Goal: Task Accomplishment & Management: Manage account settings

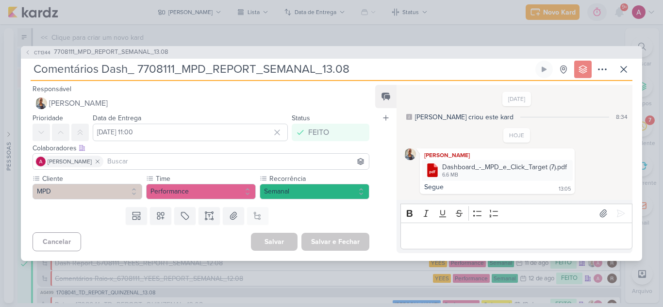
scroll to position [132, 0]
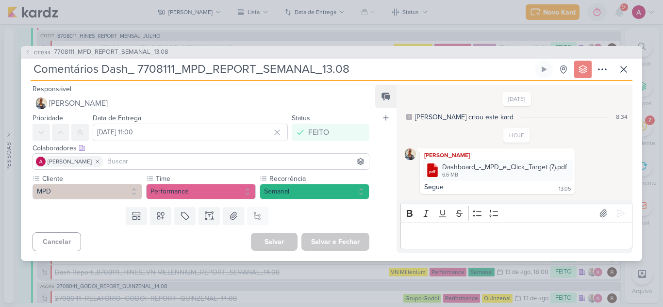
click at [527, 34] on div "CT1344 7708111_MPD_REPORT_SEMANAL_13.08 Comentários Dash_ 7708111_MPD_REPORT_SE…" at bounding box center [331, 153] width 663 height 307
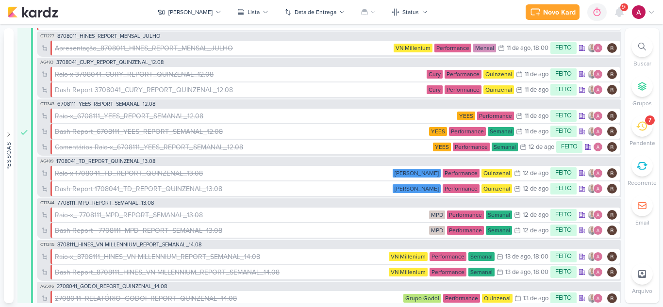
click at [639, 45] on icon at bounding box center [642, 47] width 8 height 8
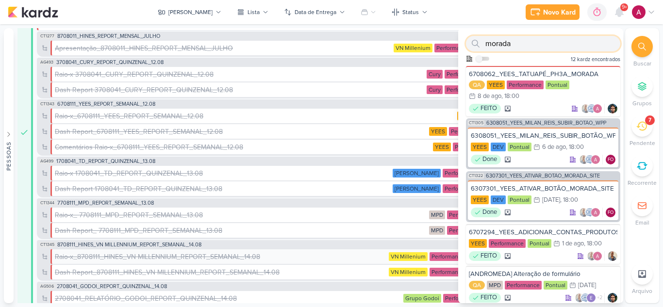
type input "morada"
click at [618, 12] on icon at bounding box center [619, 12] width 8 height 9
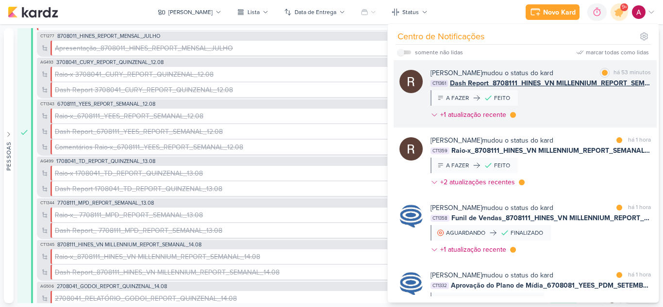
click at [576, 112] on div "[PERSON_NAME] mudou o status do kard marcar como lida há 53 minutos CT1361 Dash…" at bounding box center [540, 96] width 220 height 56
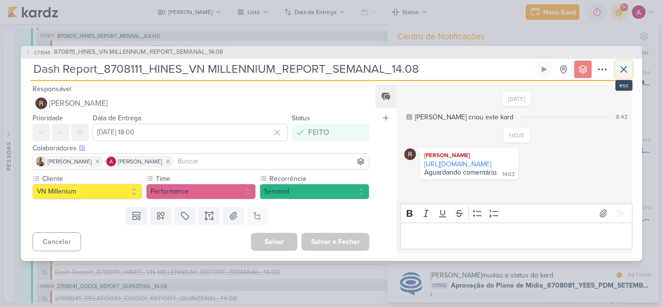
click at [622, 71] on icon at bounding box center [624, 69] width 6 height 6
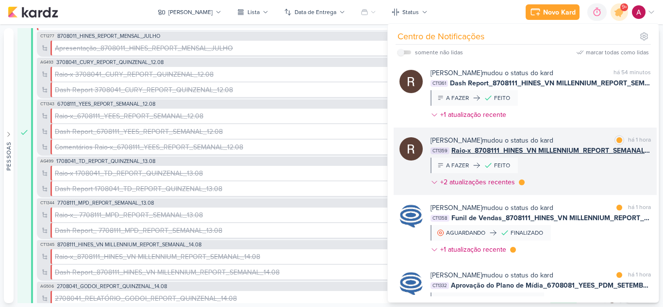
click at [581, 173] on div "[PERSON_NAME] mudou o status do kard marcar como lida há 1 hora CT1359 Raio-x_8…" at bounding box center [540, 163] width 220 height 56
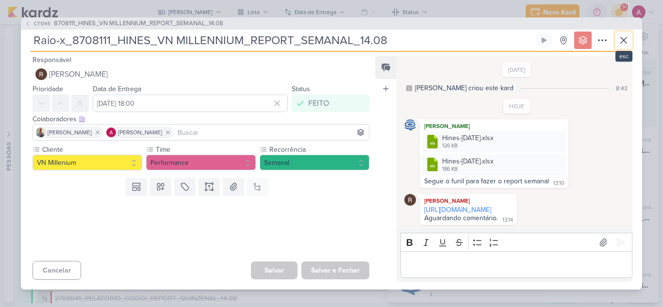
drag, startPoint x: 626, startPoint y: 32, endPoint x: 597, endPoint y: 77, distance: 53.4
click at [626, 34] on icon at bounding box center [624, 40] width 12 height 12
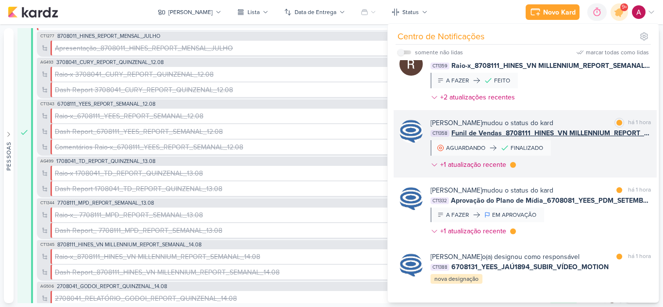
scroll to position [97, 0]
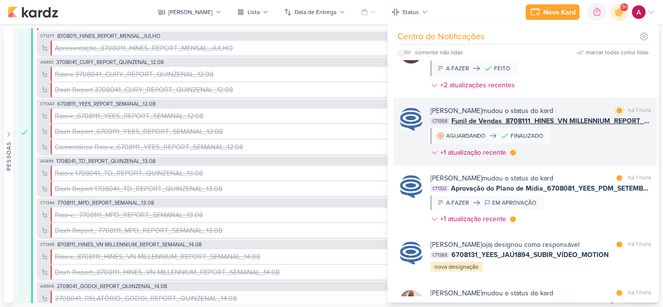
click at [593, 138] on div "[PERSON_NAME] mudou o status do kard marcar como lida há 1 hora CT1358 Funil de…" at bounding box center [540, 134] width 220 height 56
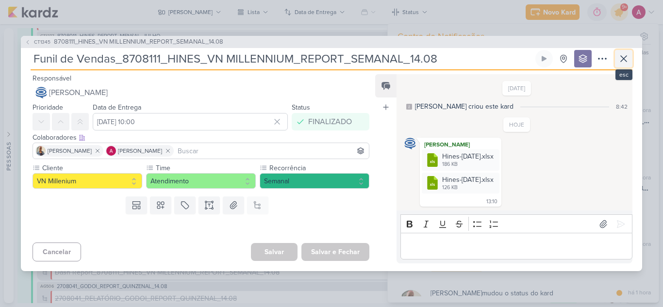
click at [624, 61] on icon at bounding box center [624, 59] width 12 height 12
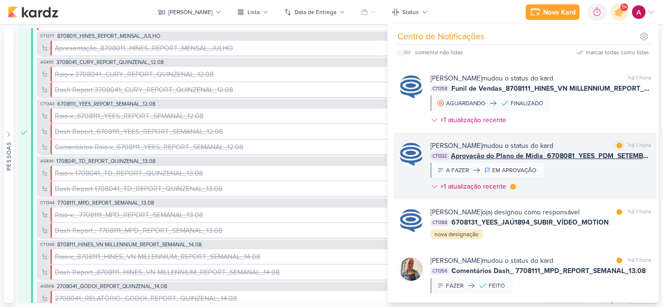
scroll to position [146, 0]
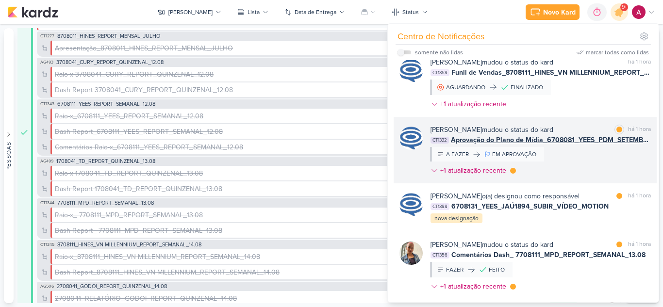
click at [586, 165] on div "[PERSON_NAME] mudou o status do kard marcar como lida há 1 hora CT1332 Aprovaçã…" at bounding box center [540, 152] width 220 height 55
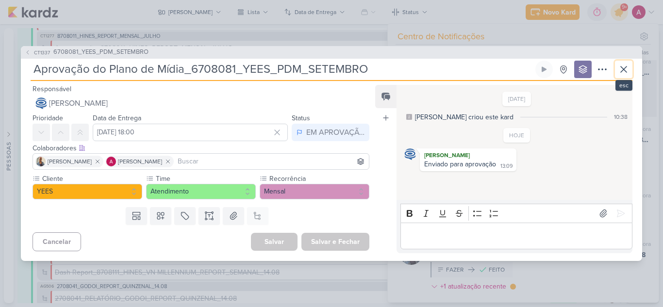
click at [622, 68] on icon at bounding box center [624, 70] width 12 height 12
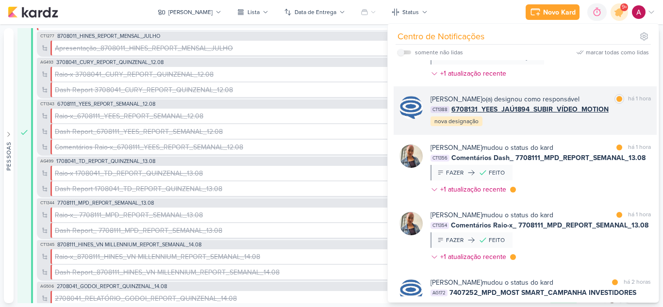
scroll to position [291, 0]
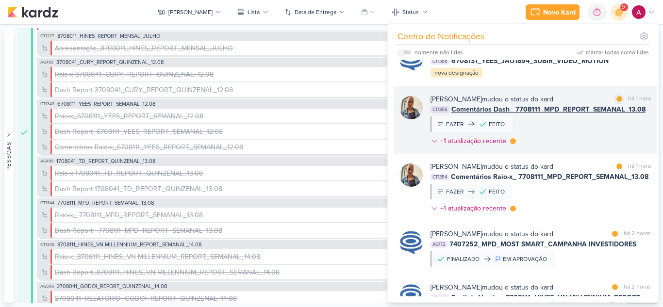
click at [552, 135] on div "[PERSON_NAME] mudou o status do kard marcar como lida há 1 hora CT1356 Comentár…" at bounding box center [540, 122] width 220 height 56
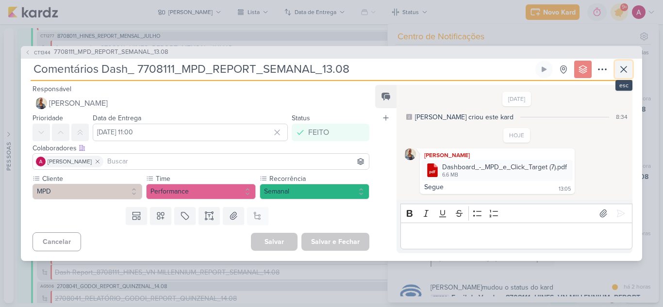
click at [628, 72] on icon at bounding box center [624, 70] width 12 height 12
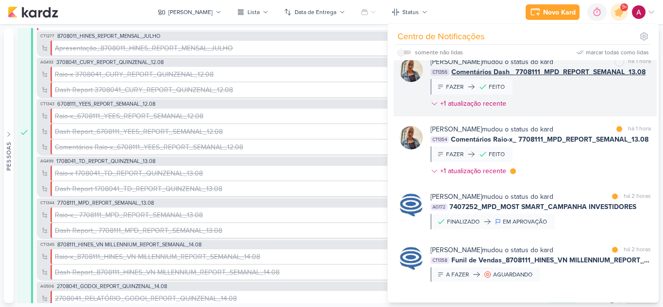
scroll to position [340, 0]
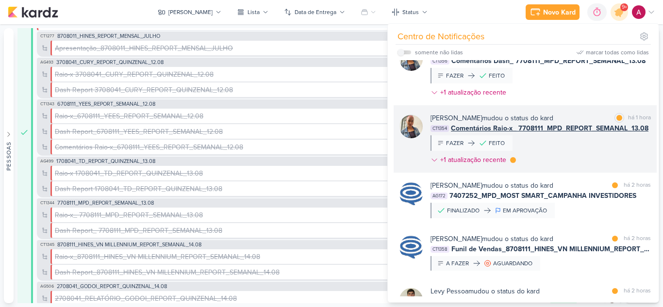
click at [558, 151] on div "[PERSON_NAME] mudou o status do kard marcar como lida há 1 hora CT1354 Comentár…" at bounding box center [540, 141] width 220 height 56
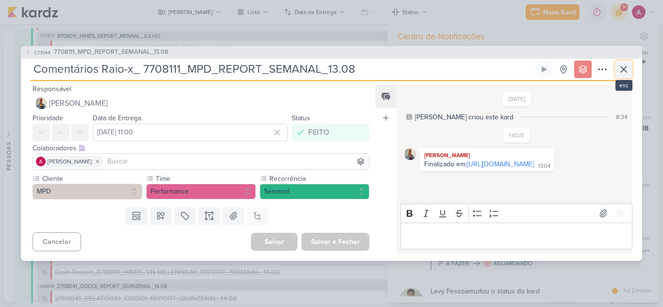
click at [626, 68] on icon at bounding box center [624, 70] width 12 height 12
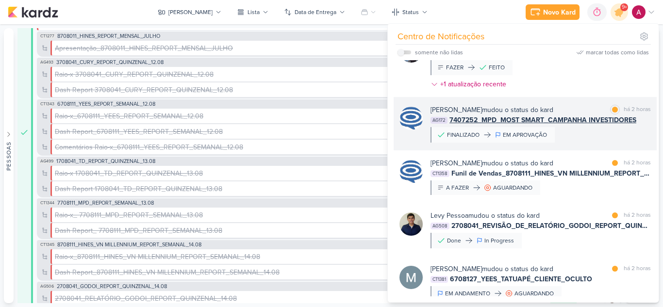
scroll to position [437, 0]
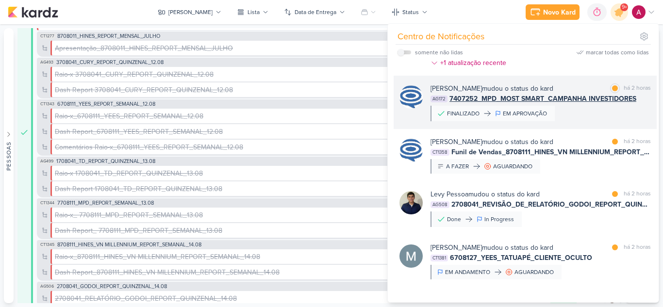
click at [592, 121] on div "[PERSON_NAME] mudou o status do kard marcar como lida há 2 horas AG172 7407252_…" at bounding box center [540, 102] width 220 height 38
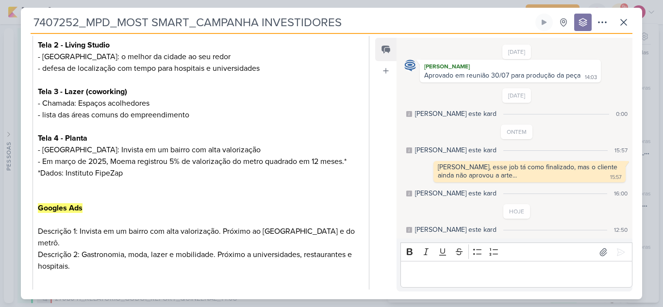
scroll to position [439, 0]
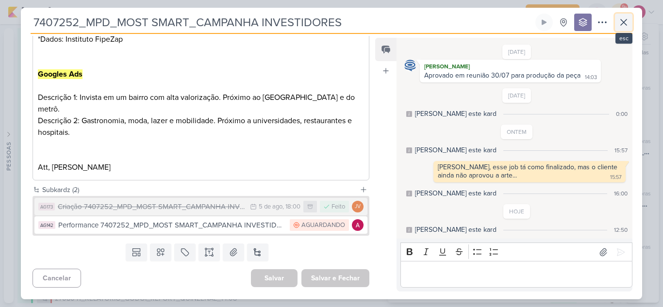
click at [629, 25] on icon at bounding box center [624, 22] width 12 height 12
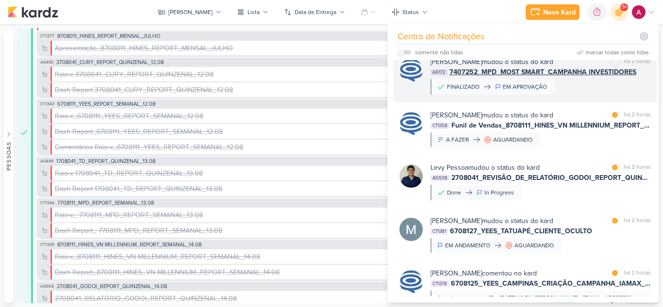
scroll to position [485, 0]
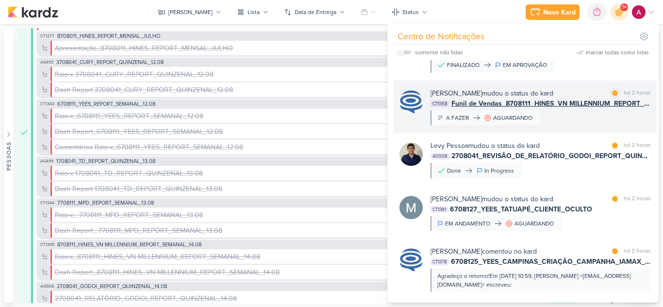
click at [588, 125] on div "[PERSON_NAME] mudou o status do kard marcar como lida há 2 horas CT1358 Funil d…" at bounding box center [540, 106] width 220 height 37
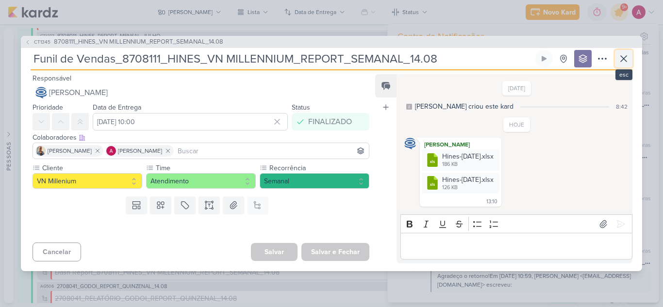
click at [623, 55] on icon at bounding box center [624, 59] width 12 height 12
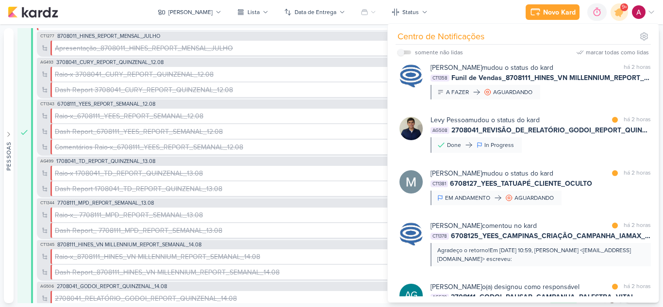
scroll to position [534, 0]
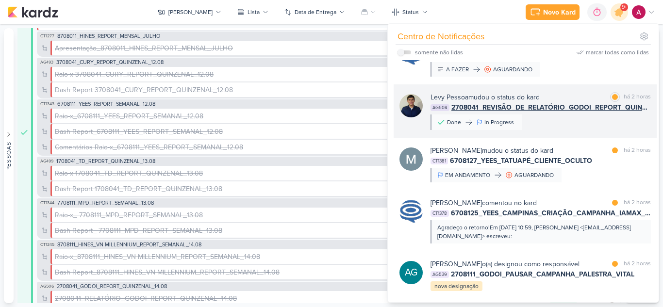
click at [558, 130] on div "[PERSON_NAME] mudou o status do kard marcar como lida há 2 horas AG508 2708041_…" at bounding box center [540, 111] width 220 height 38
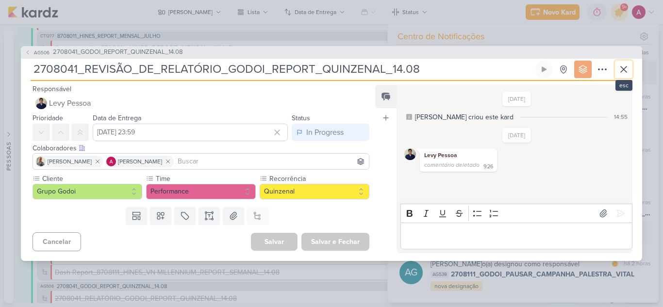
click at [628, 66] on button at bounding box center [623, 69] width 17 height 17
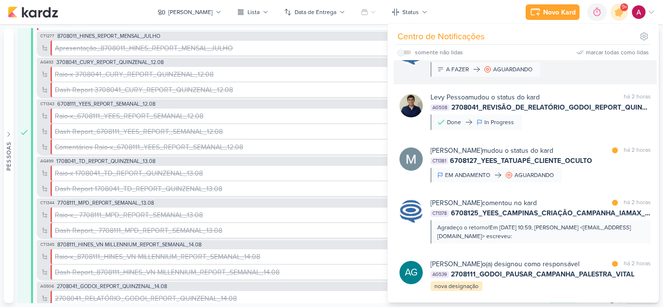
scroll to position [582, 0]
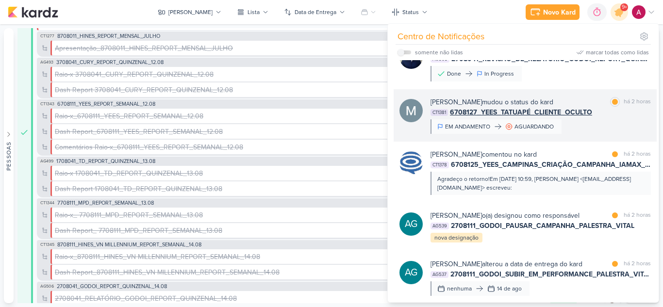
click at [589, 134] on div "[PERSON_NAME] mudou o status do kard marcar como lida há 2 horas CT1381 6708127…" at bounding box center [540, 115] width 220 height 37
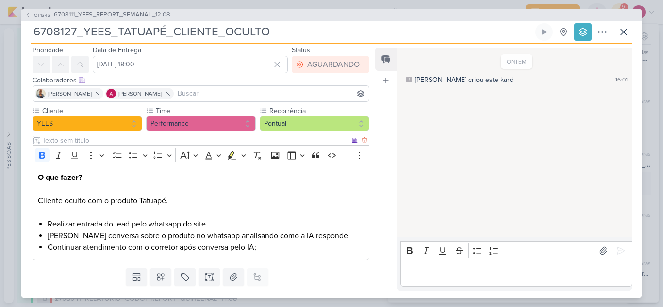
scroll to position [0, 0]
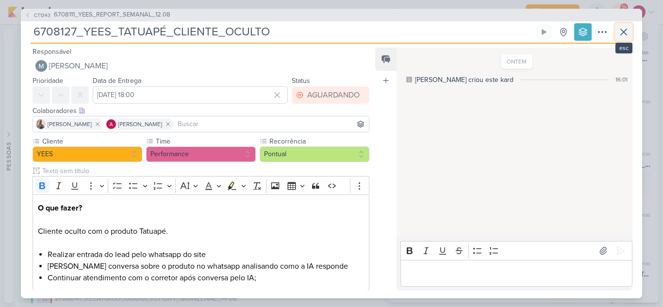
click at [627, 36] on icon at bounding box center [624, 32] width 12 height 12
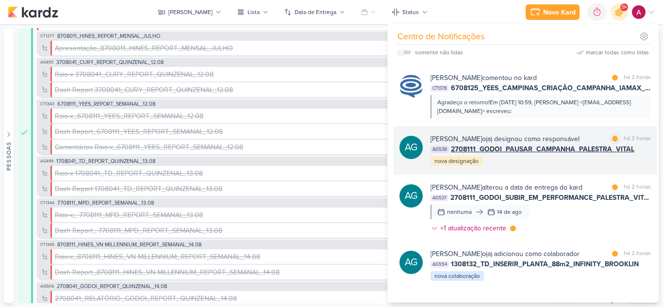
scroll to position [679, 0]
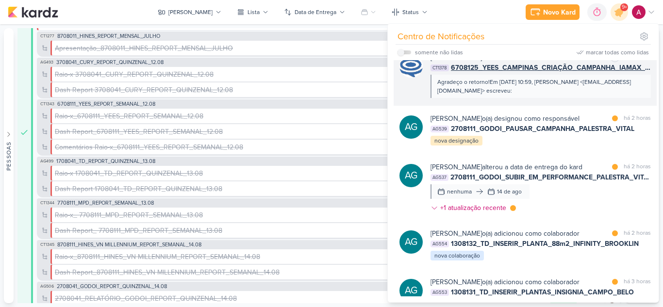
click at [582, 63] on div "[PERSON_NAME] comentou no kard marcar como lida há 2 horas" at bounding box center [540, 57] width 220 height 10
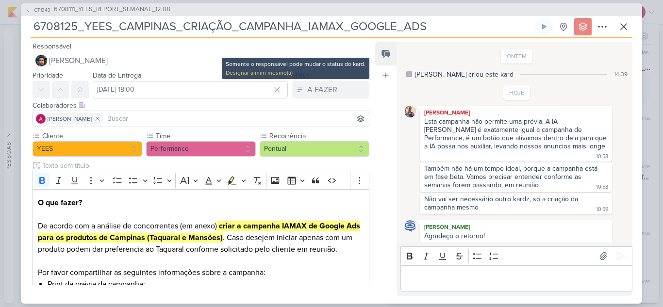
scroll to position [53, 0]
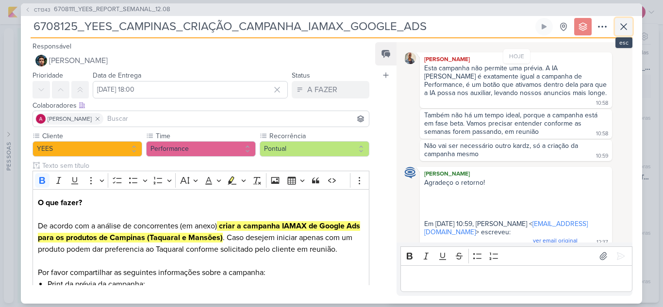
click at [620, 28] on icon at bounding box center [624, 27] width 12 height 12
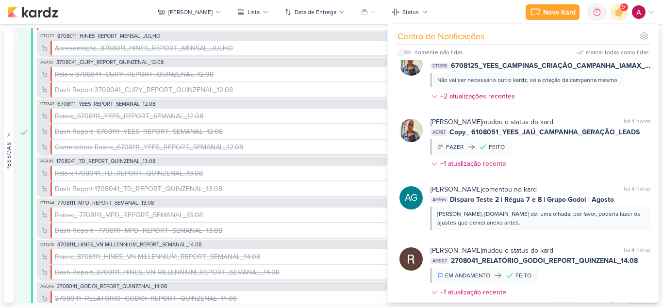
scroll to position [1067, 0]
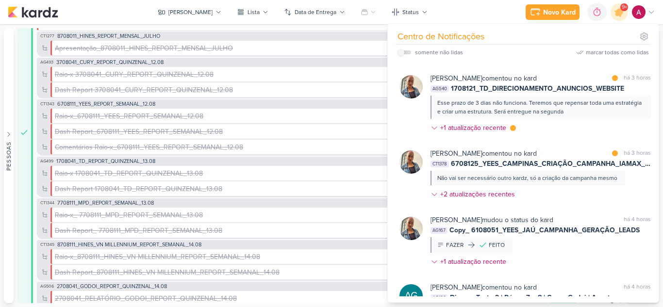
click at [405, 52] on label at bounding box center [404, 52] width 14 height 4
click at [404, 52] on input "checkbox" at bounding box center [400, 52] width 7 height 7
checkbox input "true"
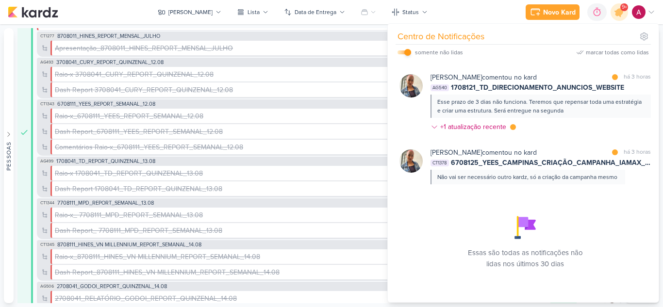
scroll to position [387, 0]
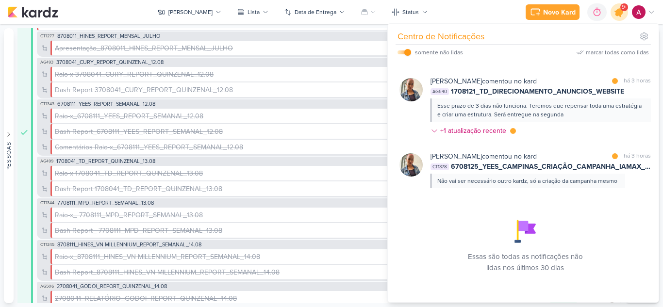
click at [616, 15] on icon at bounding box center [619, 12] width 12 height 12
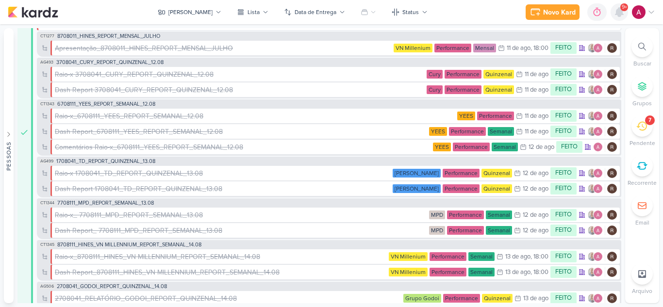
click at [619, 14] on icon at bounding box center [619, 12] width 8 height 9
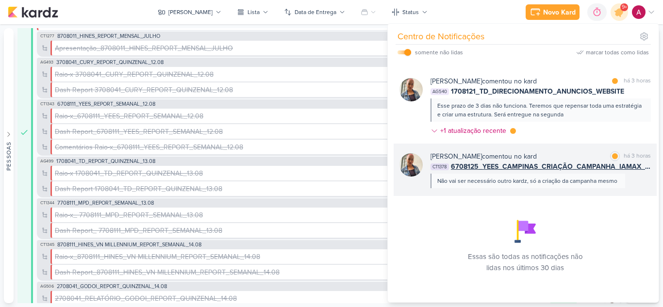
scroll to position [339, 0]
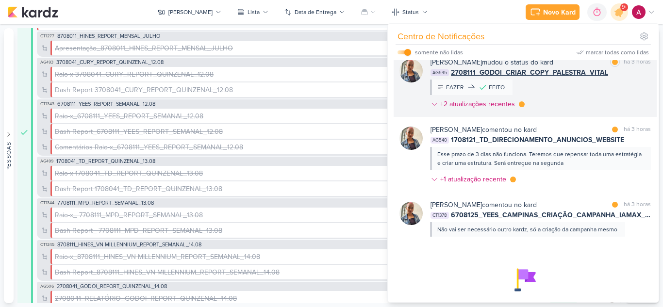
click at [582, 113] on div "[PERSON_NAME] mudou o status do kard marcar como lida há 3 horas AG545 2708111_…" at bounding box center [540, 85] width 220 height 56
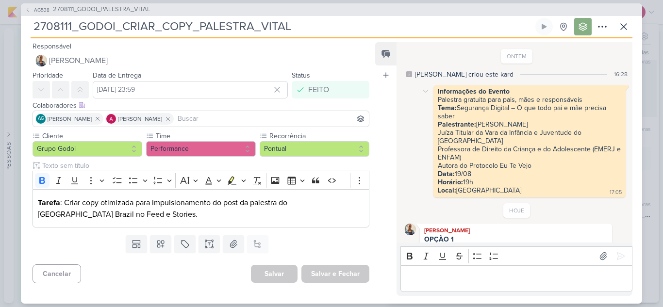
scroll to position [132, 0]
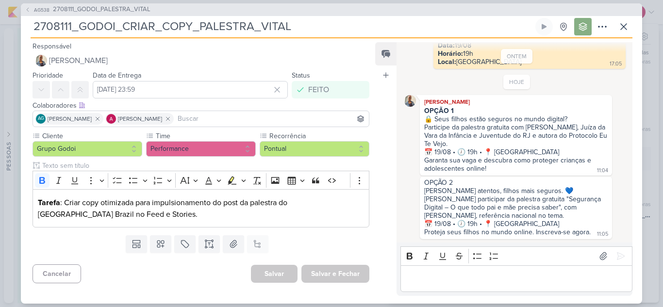
click at [38, 8] on span "AG538" at bounding box center [42, 9] width 18 height 7
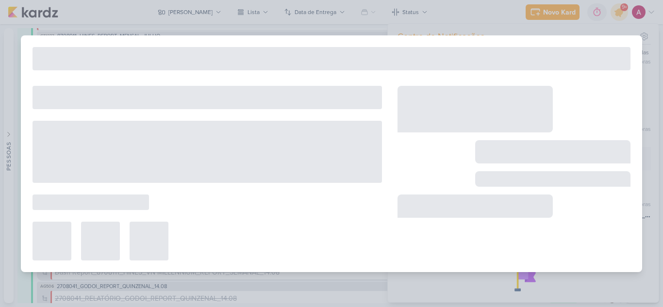
type input "2708111_GODOI_PALESTRA_VITAL"
type input "[DATE] 23:59"
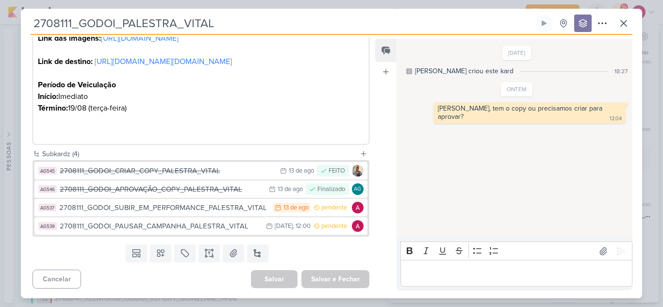
scroll to position [476, 0]
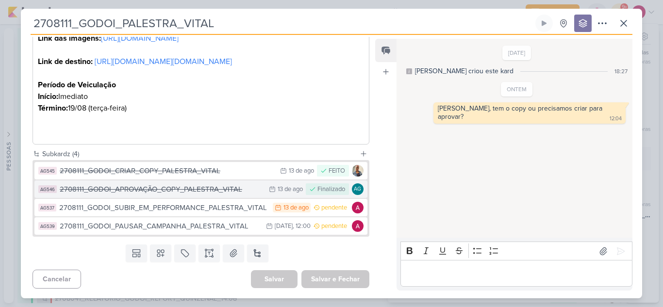
click at [190, 192] on div "2708111_GODOI_APROVAÇÃO_COPY_PALESTRA_VITAL" at bounding box center [162, 189] width 204 height 11
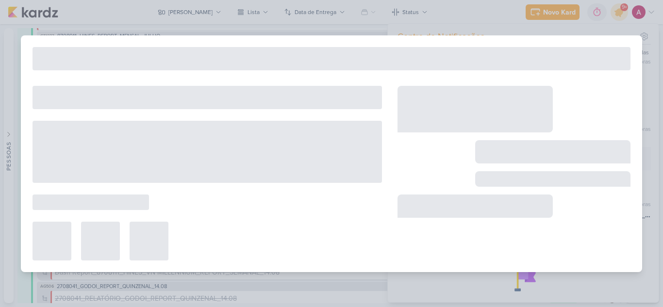
type input "2708111_GODOI_APROVAÇÃO_COPY_PALESTRA_VITAL"
type input "[DATE] 23:59"
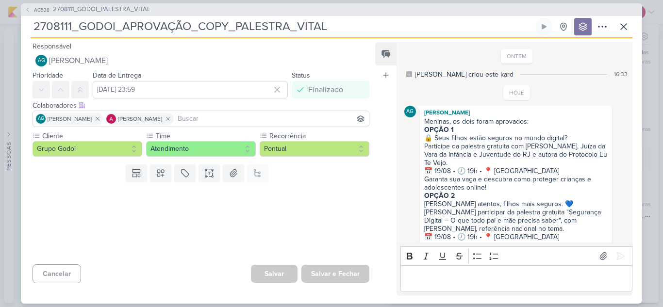
scroll to position [17, 0]
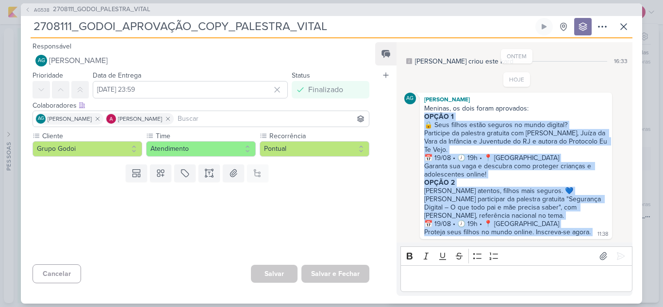
drag, startPoint x: 425, startPoint y: 113, endPoint x: 591, endPoint y: 232, distance: 204.0
click at [591, 232] on div "Meninas, os dois foram aprovados: OPÇÃO 1 🔒 Seus filhos estão seguros no mundo …" at bounding box center [516, 170] width 188 height 133
copy div "OPÇÃO 1 🔒 Seus filhos estão seguros no mundo digital? Participe da palestra gra…"
click at [33, 7] on span "AG538" at bounding box center [42, 9] width 18 height 7
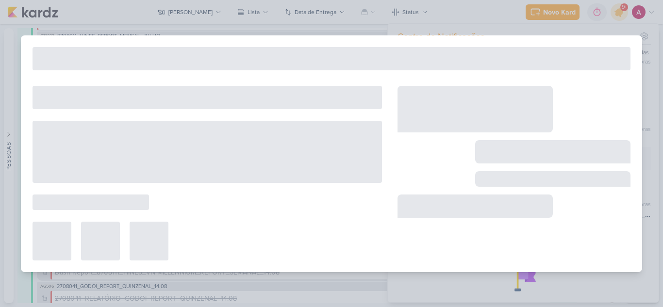
type input "2708111_GODOI_PALESTRA_VITAL"
type input "[DATE] 23:59"
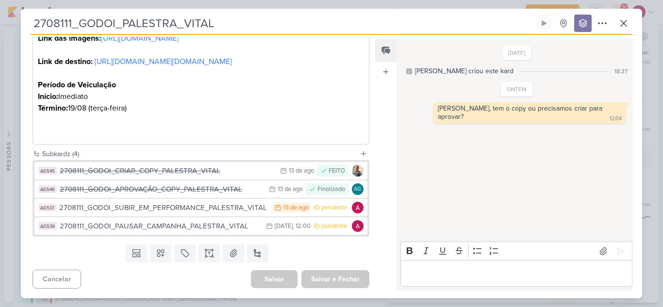
scroll to position [476, 0]
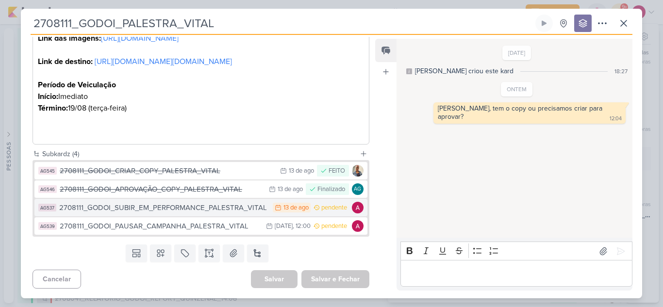
click at [134, 210] on div "2708111_GODOI_SUBIR_EM_PERFORMANCE_PALESTRA_VITAL" at bounding box center [163, 207] width 209 height 11
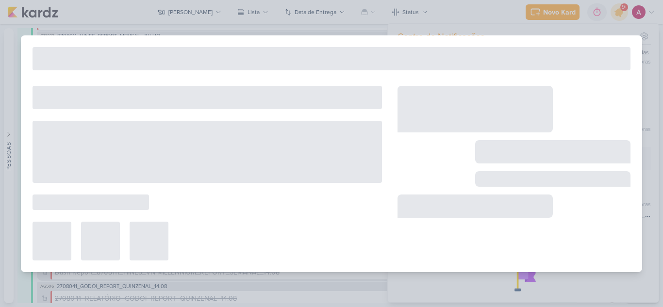
type input "2708111_GODOI_SUBIR_EM_PERFORMANCE_PALESTRA_VITAL"
type input "[DATE] 23:59"
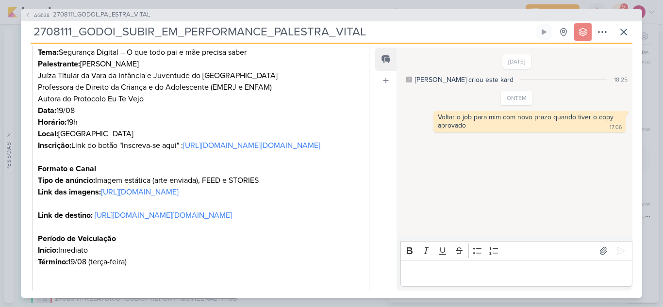
scroll to position [291, 0]
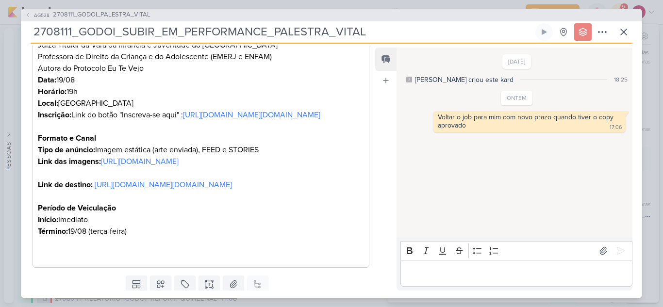
click at [436, 277] on p "Editor editing area: main" at bounding box center [516, 273] width 222 height 12
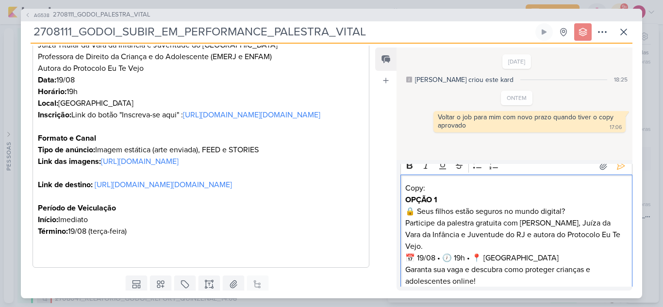
scroll to position [0, 0]
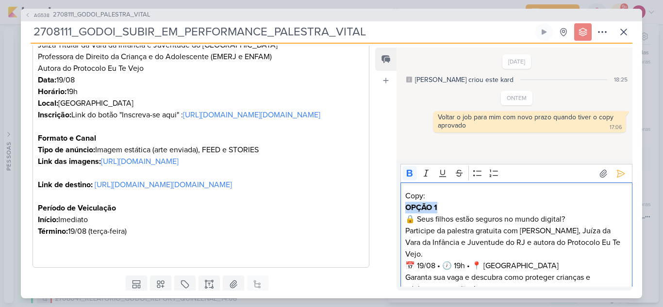
drag, startPoint x: 445, startPoint y: 206, endPoint x: 407, endPoint y: 208, distance: 37.9
click at [407, 208] on p "OPÇÃO 1 🔒 Seus filhos estão seguros no mundo digital? Participe da palestra gra…" at bounding box center [516, 248] width 222 height 93
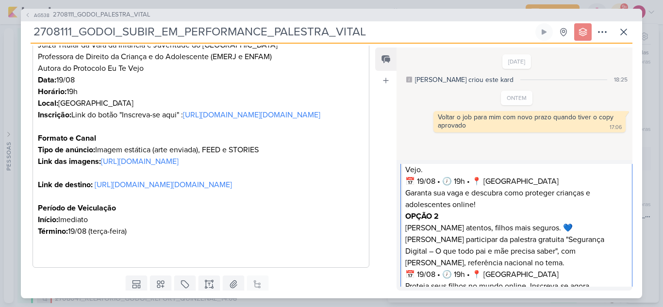
scroll to position [85, 0]
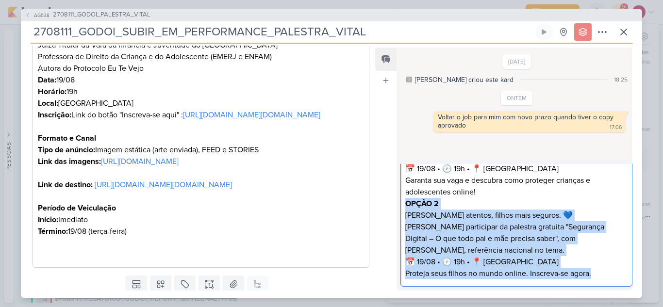
drag, startPoint x: 406, startPoint y: 208, endPoint x: 596, endPoint y: 277, distance: 202.0
click at [596, 277] on p "OPÇÃO 2 Pais atentos, filhos mais seguros. 💙 [PERSON_NAME] participar da palest…" at bounding box center [516, 239] width 222 height 82
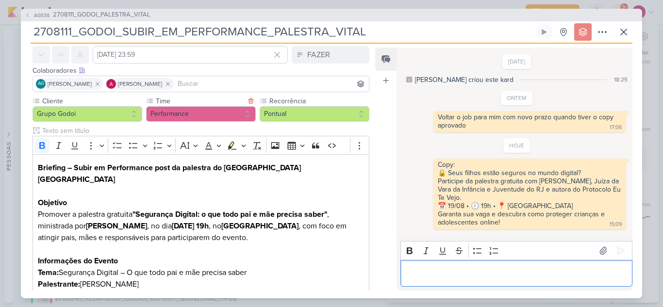
scroll to position [0, 0]
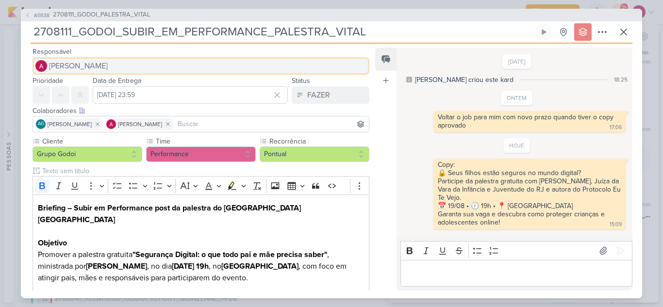
click at [66, 66] on span "[PERSON_NAME]" at bounding box center [78, 66] width 59 height 12
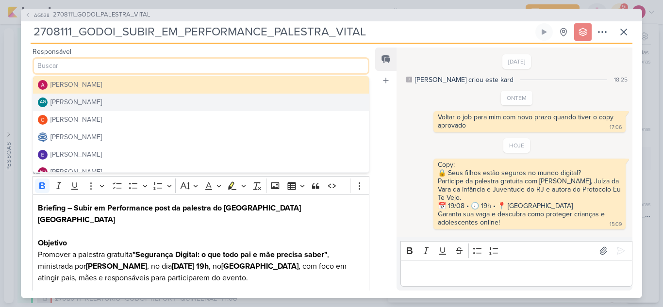
scroll to position [49, 0]
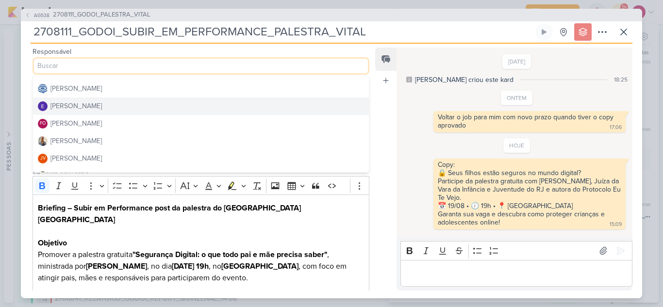
click at [88, 107] on div "[PERSON_NAME]" at bounding box center [75, 106] width 51 height 10
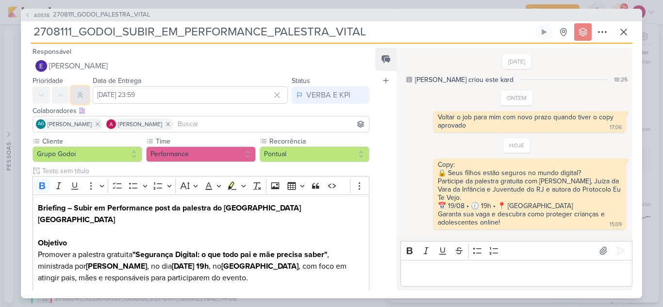
click at [78, 91] on icon at bounding box center [80, 95] width 8 height 8
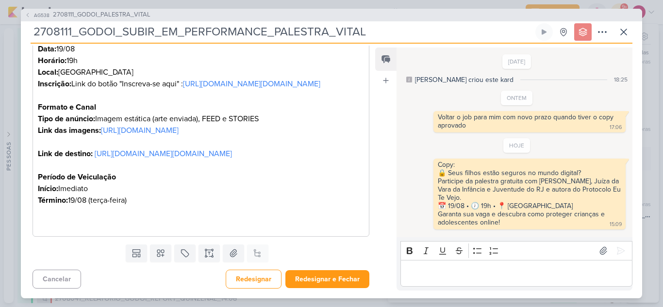
scroll to position [392, 0]
click at [330, 281] on button "Redesignar e Fechar" at bounding box center [327, 279] width 84 height 18
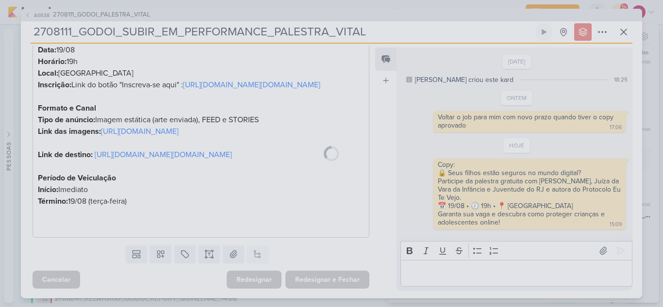
scroll to position [391, 0]
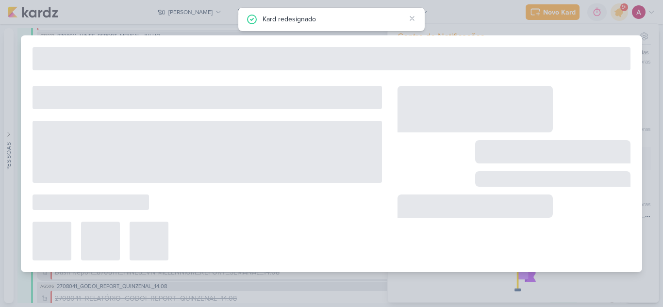
type input "2708111_GODOI_PALESTRA_VITAL"
type input "[DATE] 23:59"
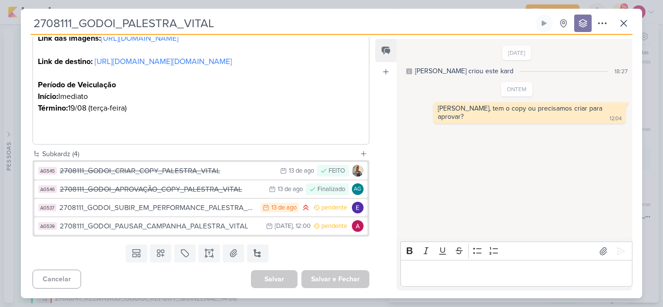
scroll to position [476, 0]
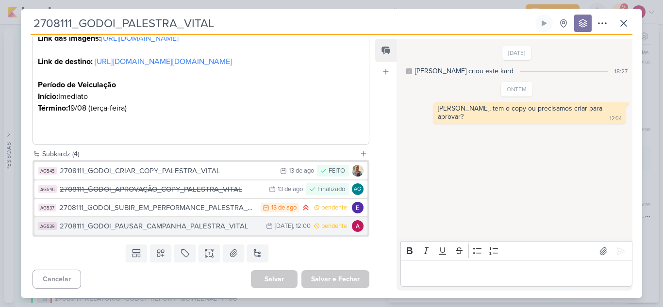
click at [203, 227] on div "2708111_GODOI_PAUSAR_CAMPANHA_PALESTRA_VITAL" at bounding box center [160, 226] width 201 height 11
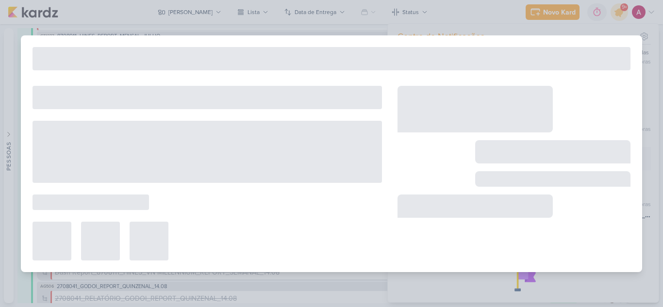
type input "2708111_GODOI_PAUSAR_CAMPANHA_PALESTRA_VITAL"
type input "[DATE] 12:00"
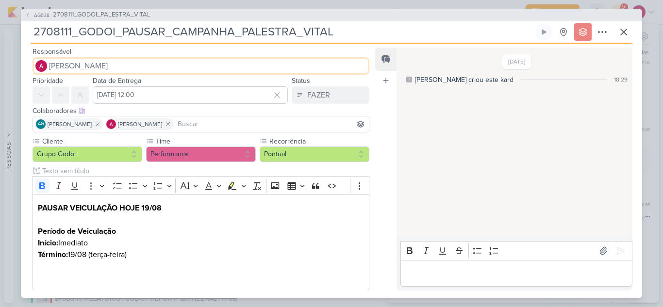
click at [104, 73] on button "[PERSON_NAME]" at bounding box center [201, 65] width 337 height 17
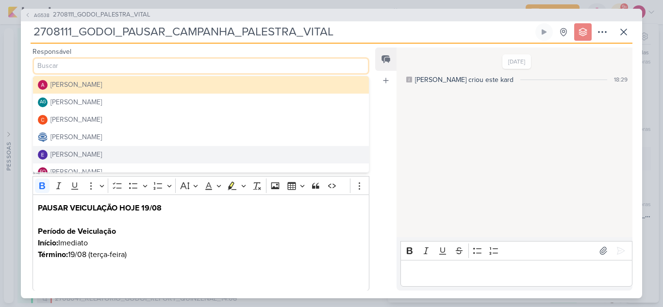
click at [109, 156] on button "[PERSON_NAME]" at bounding box center [201, 154] width 336 height 17
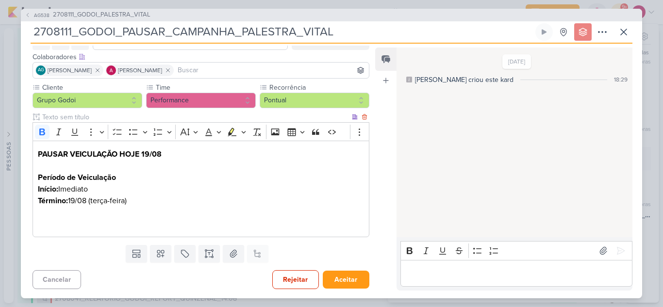
scroll to position [54, 0]
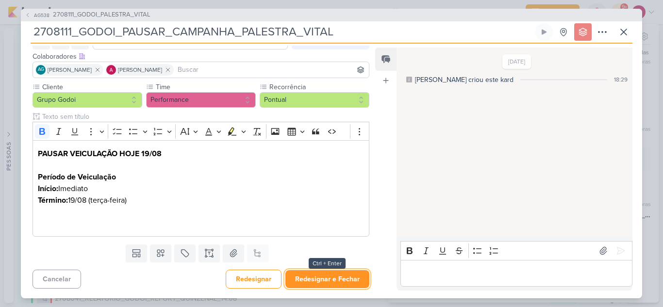
click at [333, 280] on button "Redesignar e Fechar" at bounding box center [327, 279] width 84 height 18
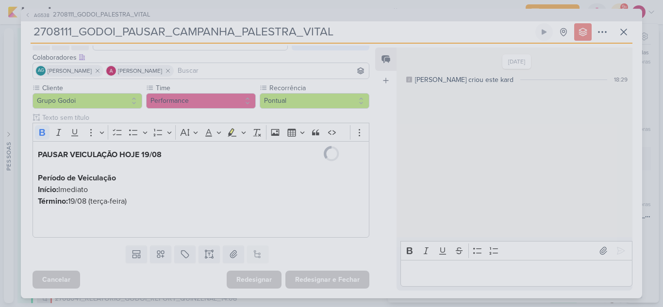
scroll to position [53, 0]
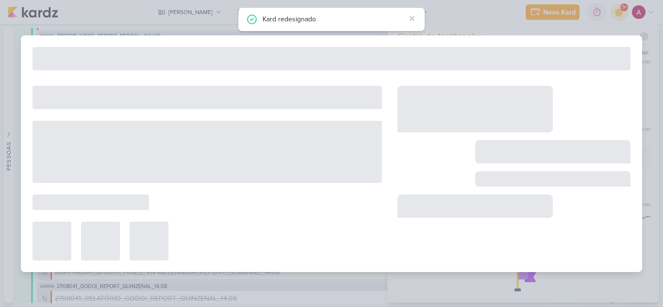
type input "2708111_GODOI_PALESTRA_VITAL"
type input "[DATE] 23:59"
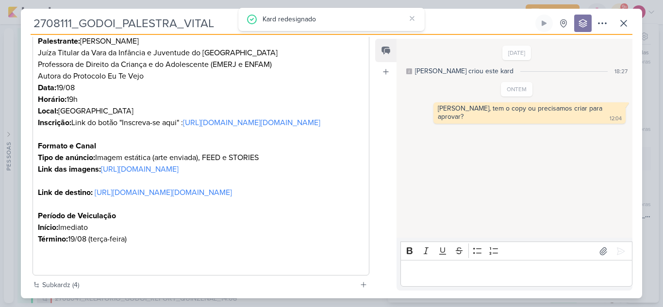
scroll to position [476, 0]
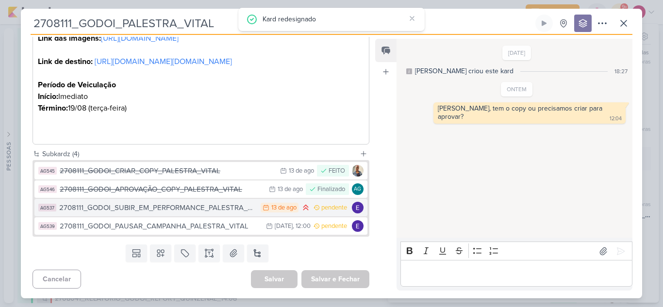
click at [233, 206] on div "2708111_GODOI_SUBIR_EM_PERFORMANCE_PALESTRA_VITAL" at bounding box center [157, 207] width 197 height 11
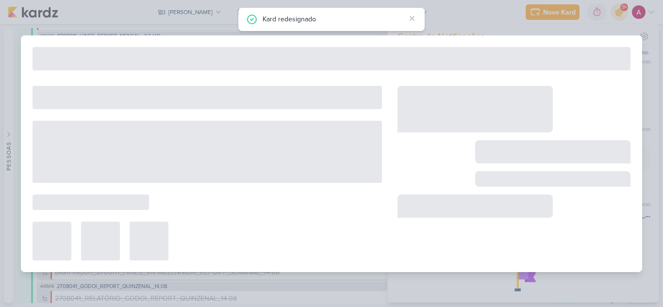
type input "2708111_GODOI_SUBIR_EM_PERFORMANCE_PALESTRA_VITAL"
type input "[DATE] 23:59"
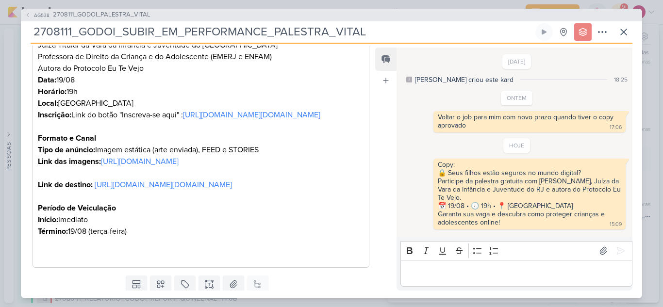
scroll to position [392, 0]
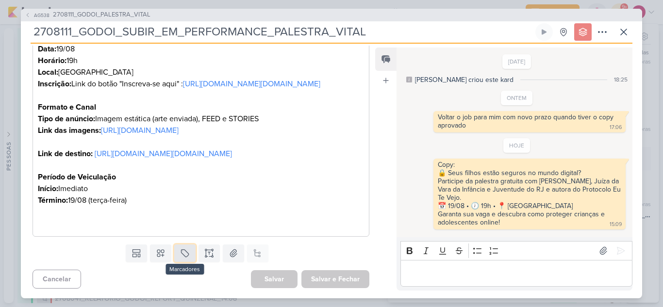
click at [182, 254] on icon at bounding box center [185, 253] width 10 height 10
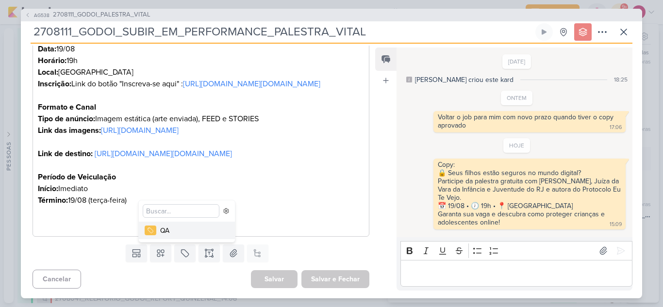
click at [183, 230] on div "QA" at bounding box center [191, 231] width 63 height 10
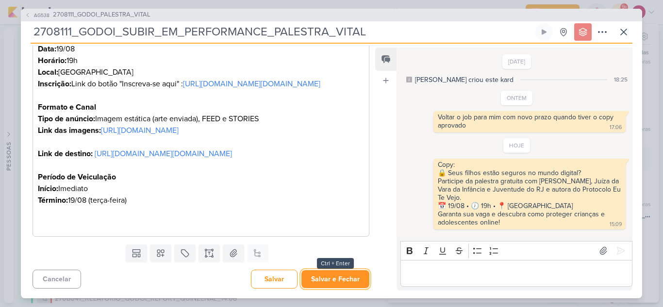
click at [325, 277] on button "Salvar e Fechar" at bounding box center [335, 279] width 68 height 18
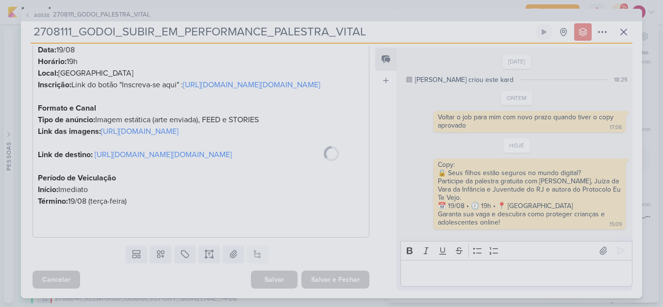
scroll to position [424, 0]
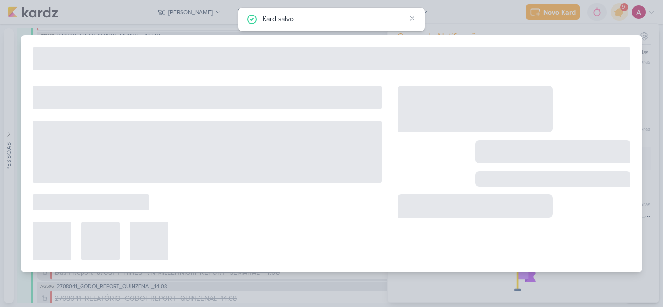
type input "2708111_GODOI_PALESTRA_VITAL"
type input "[DATE] 23:59"
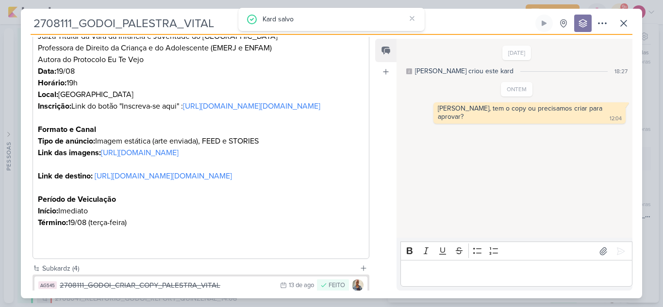
scroll to position [476, 0]
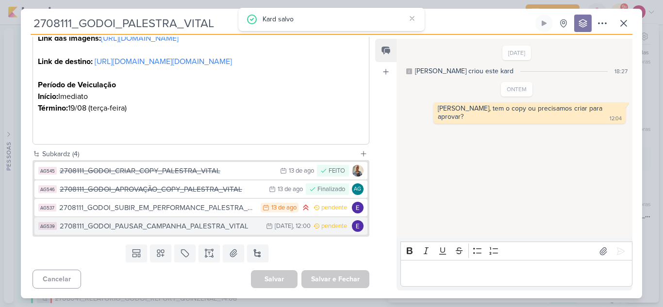
click at [226, 226] on div "2708111_GODOI_PAUSAR_CAMPANHA_PALESTRA_VITAL" at bounding box center [160, 226] width 201 height 11
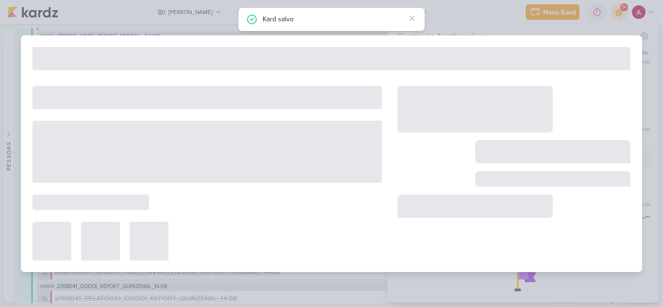
type input "2708111_GODOI_PAUSAR_CAMPANHA_PALESTRA_VITAL"
type input "[DATE] 12:00"
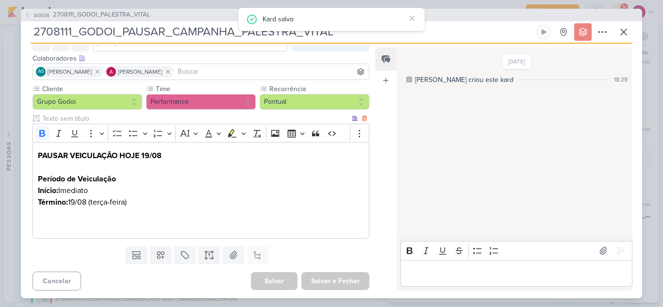
scroll to position [54, 0]
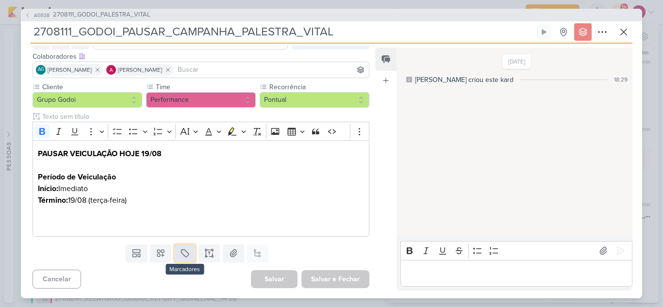
click at [184, 252] on icon at bounding box center [185, 253] width 10 height 10
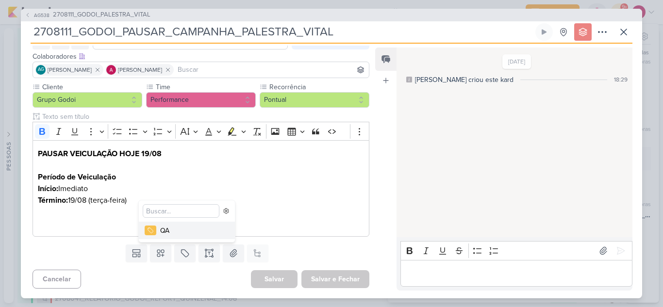
click at [186, 235] on div "QA" at bounding box center [191, 231] width 63 height 10
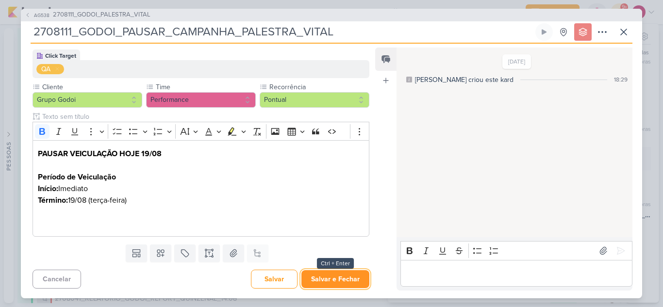
click at [328, 280] on button "Salvar e Fechar" at bounding box center [335, 279] width 68 height 18
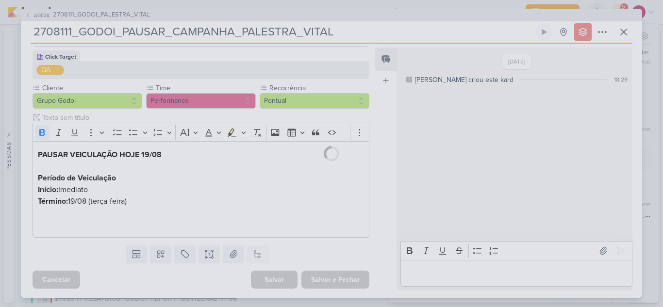
scroll to position [86, 0]
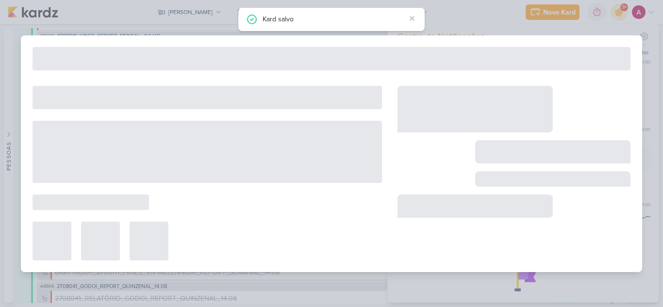
type input "2708111_GODOI_PALESTRA_VITAL"
type input "[DATE] 23:59"
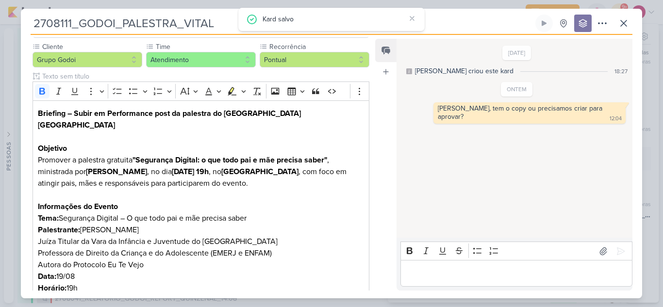
scroll to position [0, 0]
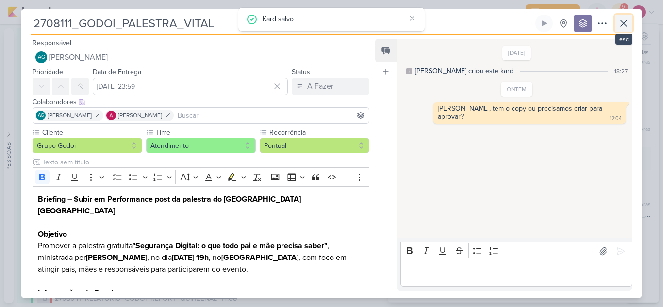
click at [623, 28] on icon at bounding box center [624, 23] width 12 height 12
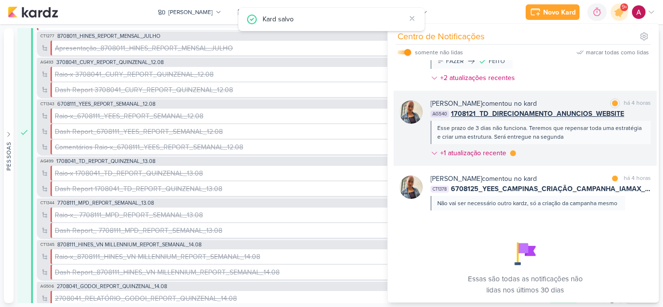
scroll to position [387, 0]
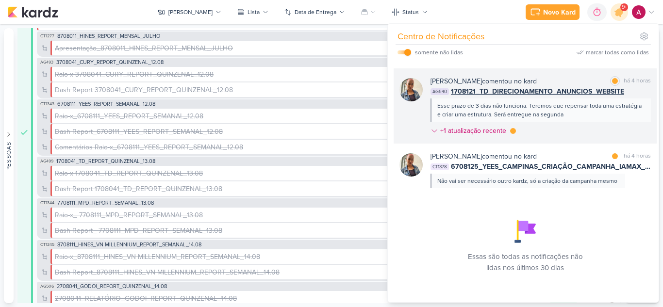
click at [589, 122] on div "Esse prazo de 3 dias não funciona. Teremos que repensar toda uma estratégia e c…" at bounding box center [540, 110] width 220 height 23
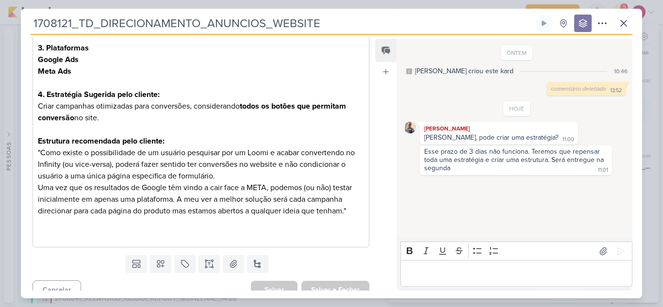
scroll to position [302, 0]
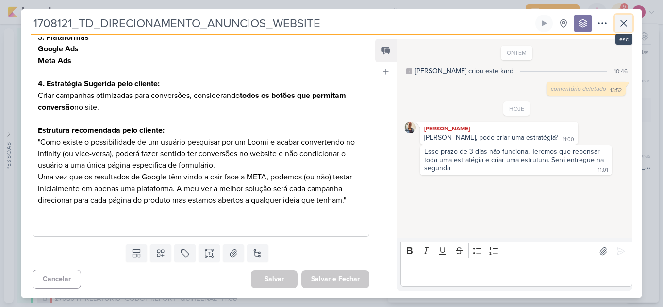
click at [632, 23] on button at bounding box center [623, 23] width 17 height 17
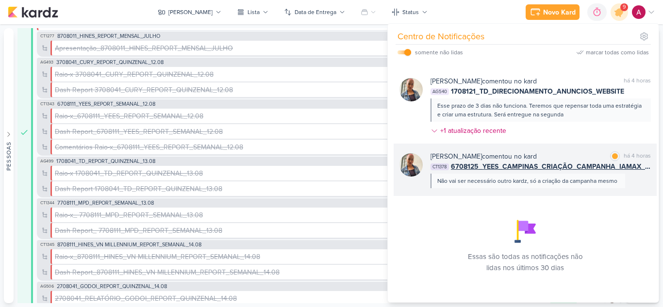
click at [571, 162] on div "[PERSON_NAME] comentou no kard marcar como lida há 4 horas" at bounding box center [540, 156] width 220 height 10
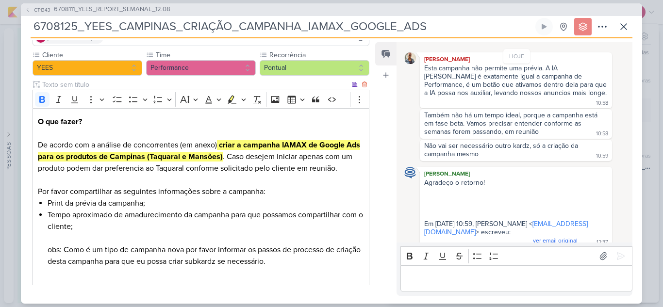
scroll to position [204, 0]
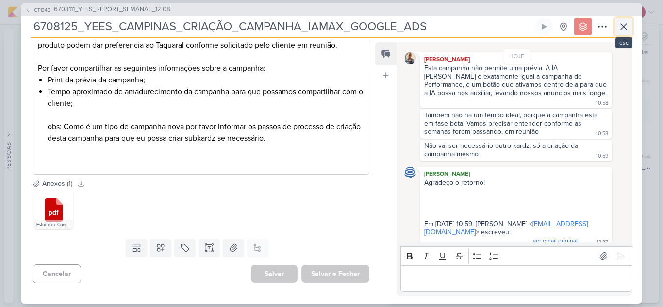
click at [625, 26] on icon at bounding box center [624, 27] width 12 height 12
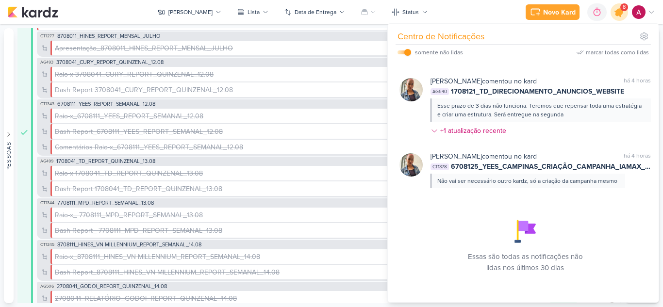
click at [619, 14] on icon at bounding box center [619, 12] width 12 height 12
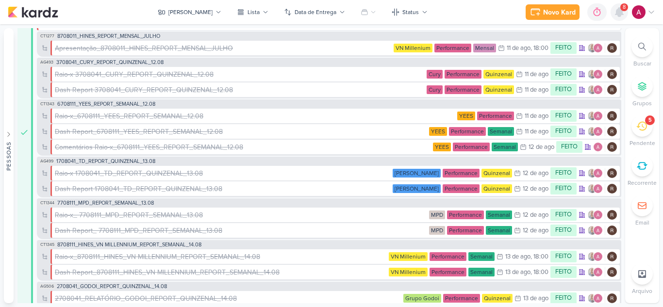
click at [619, 14] on icon at bounding box center [619, 12] width 8 height 9
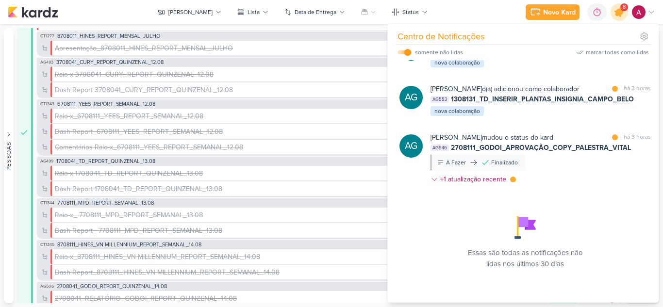
scroll to position [216, 0]
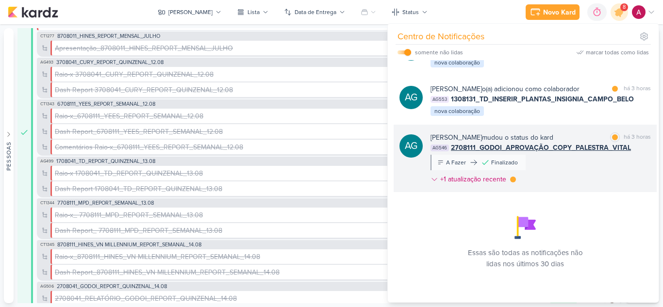
click at [571, 172] on div "[PERSON_NAME] mudou o status do kard marcar como lida há 3 horas AG546 2708111_…" at bounding box center [540, 160] width 220 height 56
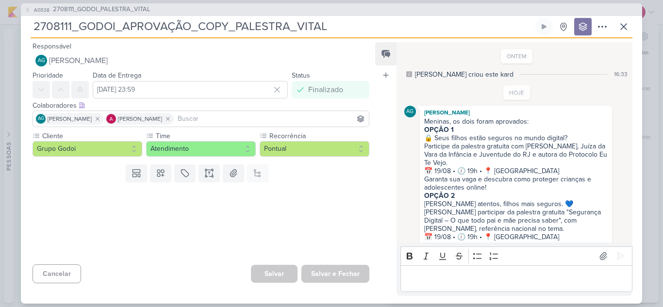
scroll to position [17, 0]
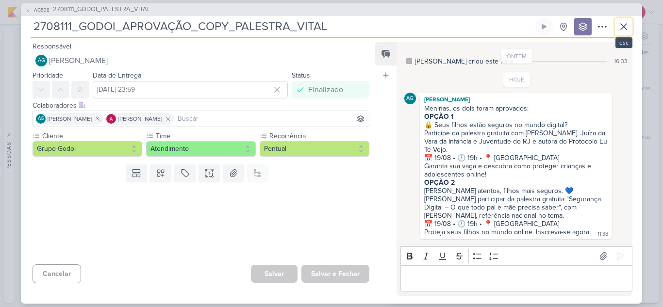
click at [623, 25] on icon at bounding box center [624, 27] width 12 height 12
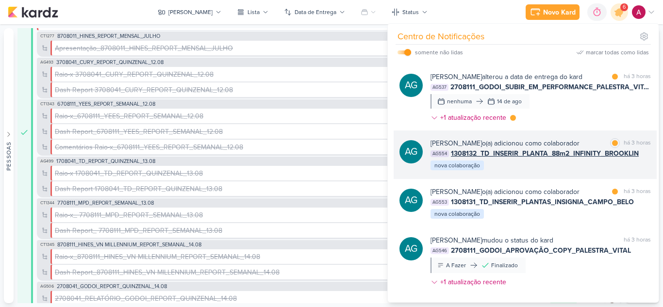
scroll to position [71, 0]
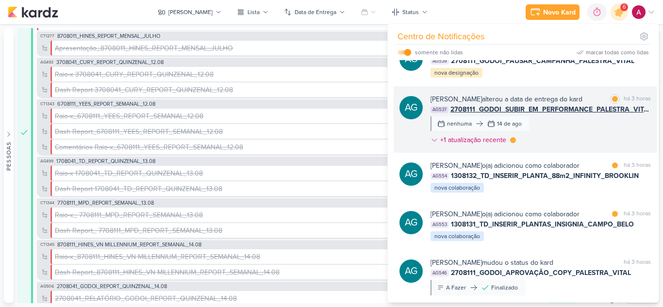
click at [577, 149] on div "[PERSON_NAME] Graciano alterou a data de entrega do kard marcar como lida há 3 …" at bounding box center [540, 121] width 220 height 55
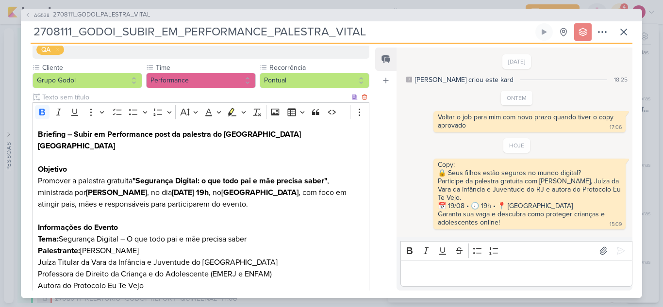
scroll to position [0, 0]
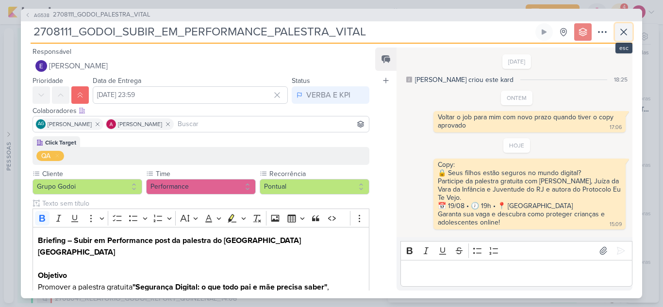
click at [625, 28] on icon at bounding box center [624, 32] width 12 height 12
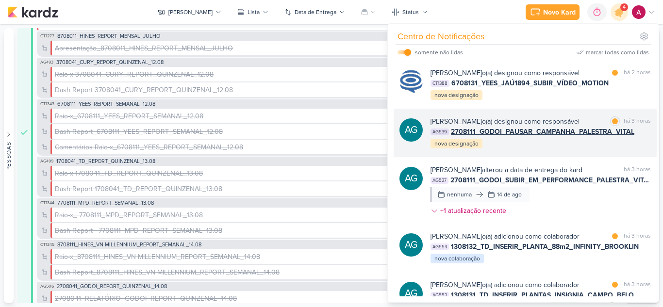
click at [577, 149] on div "[PERSON_NAME] o(a) designou como responsável marcar como lida há 3 horas AG539 …" at bounding box center [540, 132] width 220 height 33
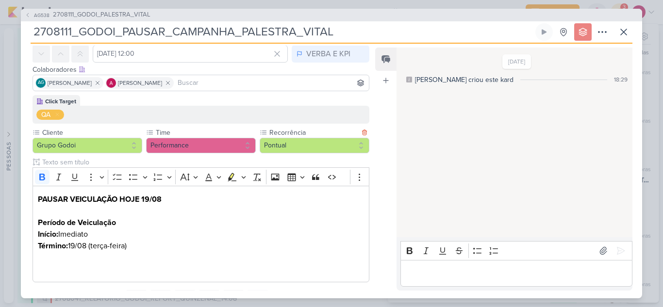
scroll to position [87, 0]
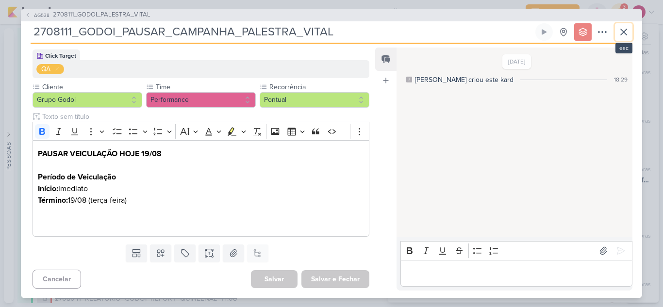
drag, startPoint x: 626, startPoint y: 33, endPoint x: 624, endPoint y: 38, distance: 5.4
click at [626, 34] on icon at bounding box center [624, 32] width 12 height 12
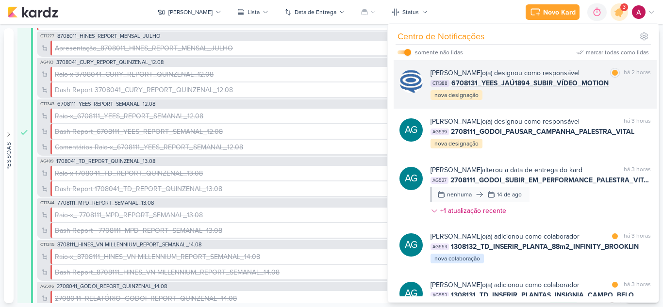
click at [519, 109] on div "[PERSON_NAME] o(a) designou como responsável marcar como lida há 2 horas CT1388…" at bounding box center [525, 84] width 263 height 49
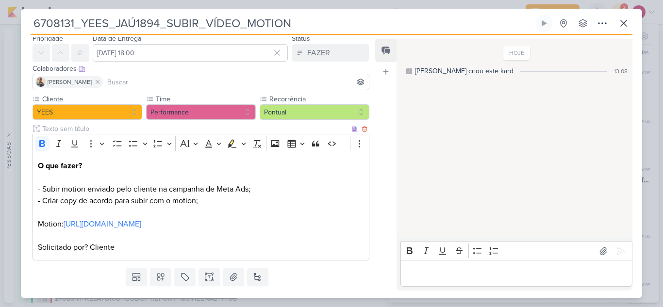
scroll to position [57, 0]
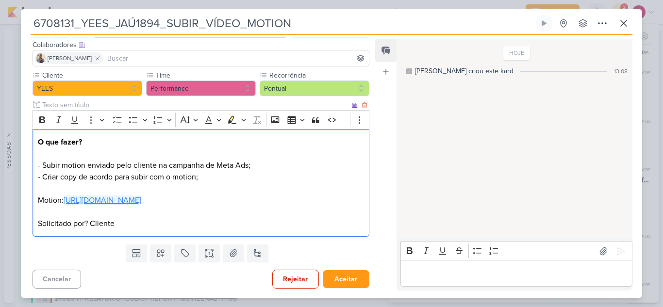
click at [141, 199] on link "[URL][DOMAIN_NAME]" at bounding box center [103, 201] width 78 height 10
click at [344, 154] on p "O que fazer? - Subir motion enviado pelo cliente na campanha de Meta Ads; - Cri…" at bounding box center [201, 159] width 326 height 47
click at [458, 272] on p "Editor editing area: main" at bounding box center [516, 274] width 222 height 12
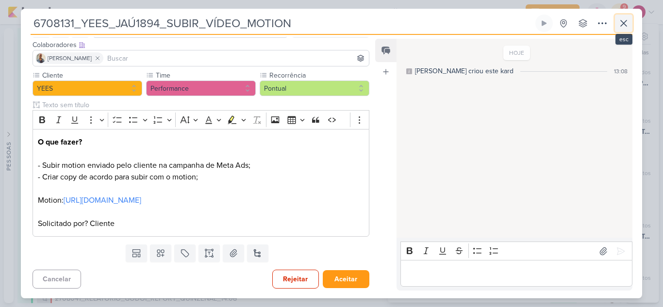
click at [625, 26] on icon at bounding box center [624, 23] width 12 height 12
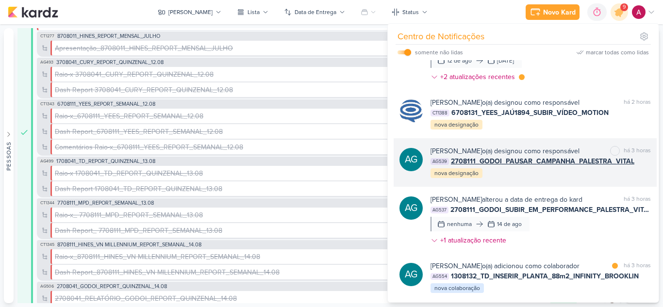
scroll to position [194, 0]
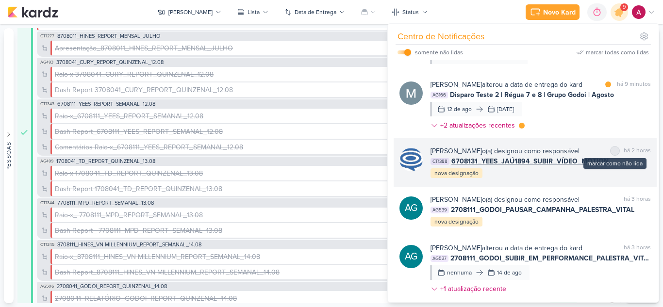
click at [612, 154] on div at bounding box center [615, 151] width 6 height 6
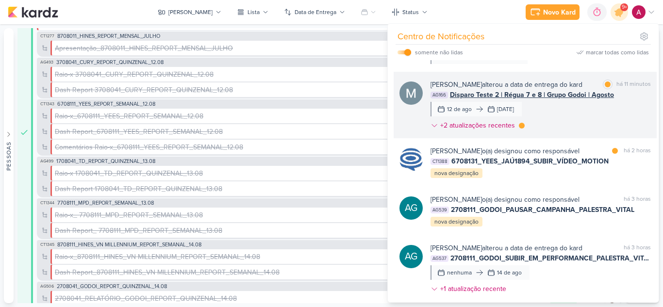
click at [595, 117] on div "[PERSON_NAME] alterou a data de entrega do kard marcar como lida há 11 minutos …" at bounding box center [540, 107] width 220 height 55
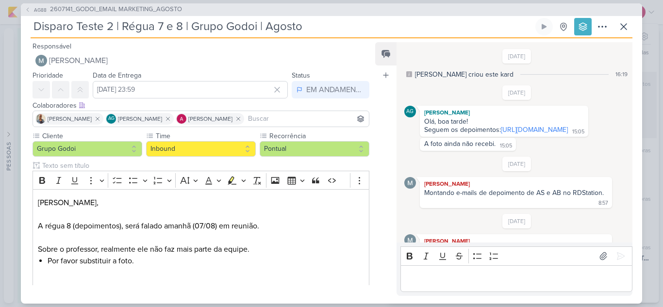
scroll to position [438, 0]
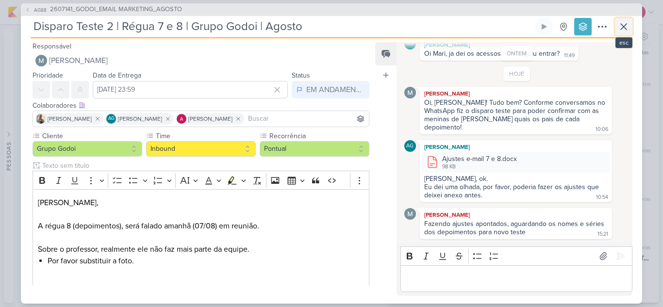
click at [618, 33] on button at bounding box center [623, 26] width 17 height 17
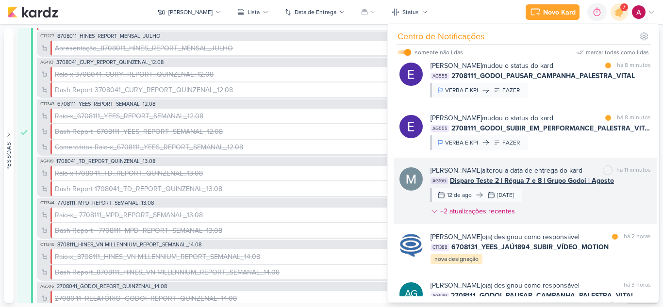
scroll to position [97, 0]
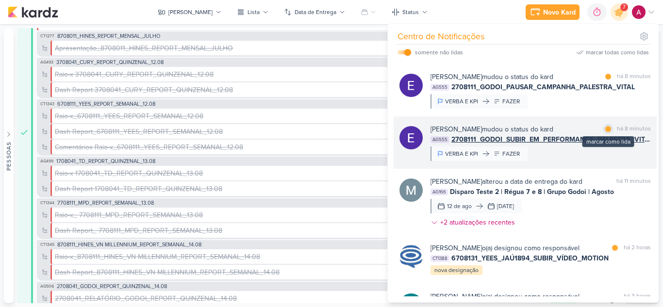
click at [605, 132] on div at bounding box center [608, 129] width 6 height 6
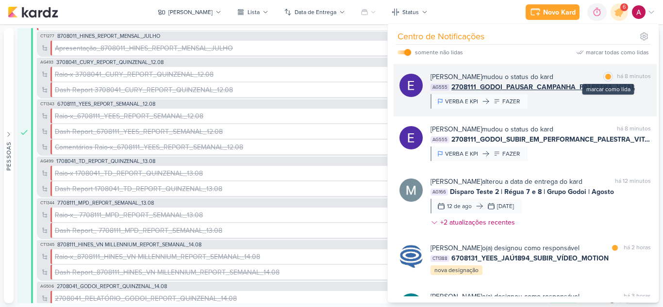
click at [605, 80] on div at bounding box center [608, 77] width 6 height 6
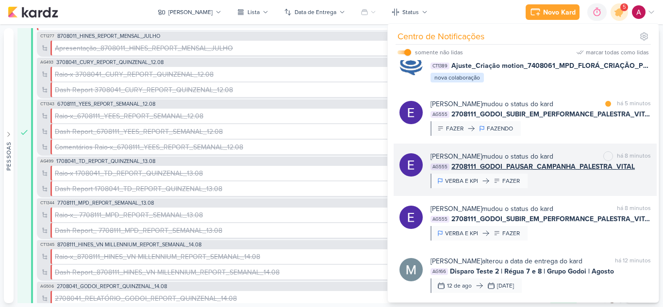
scroll to position [0, 0]
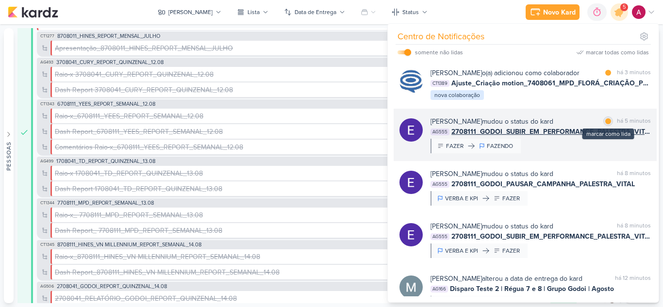
click at [605, 124] on div at bounding box center [608, 121] width 6 height 6
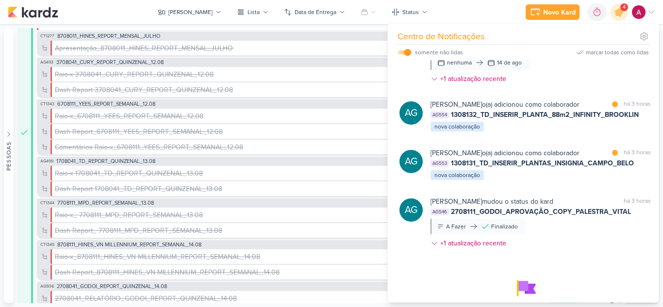
scroll to position [499, 0]
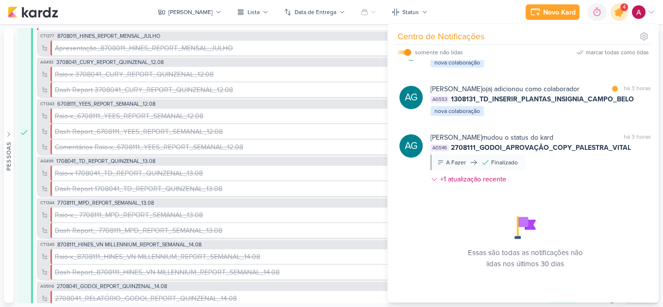
click at [620, 17] on icon at bounding box center [619, 12] width 16 height 16
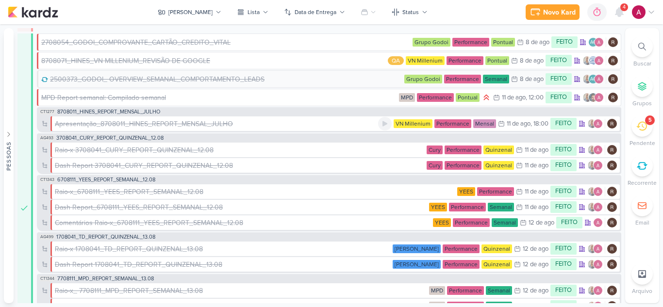
scroll to position [0, 0]
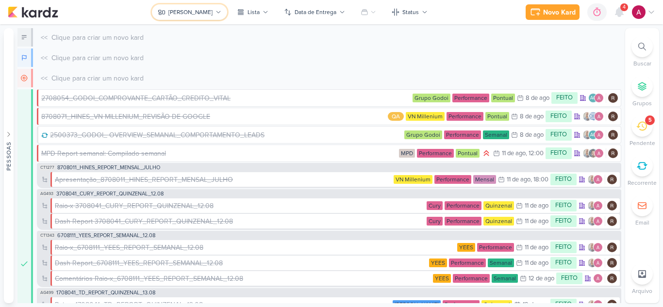
click at [182, 4] on button "[PERSON_NAME]" at bounding box center [189, 12] width 75 height 16
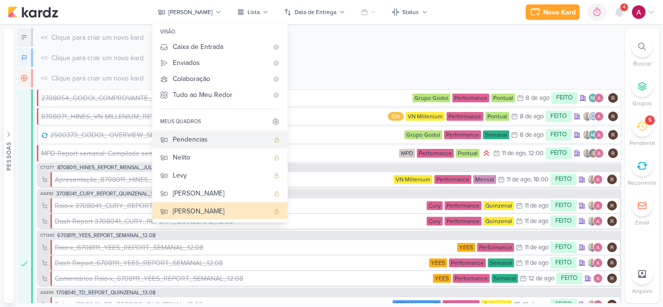
click at [219, 136] on div "Pendencias" at bounding box center [221, 139] width 96 height 10
